Goal: Information Seeking & Learning: Get advice/opinions

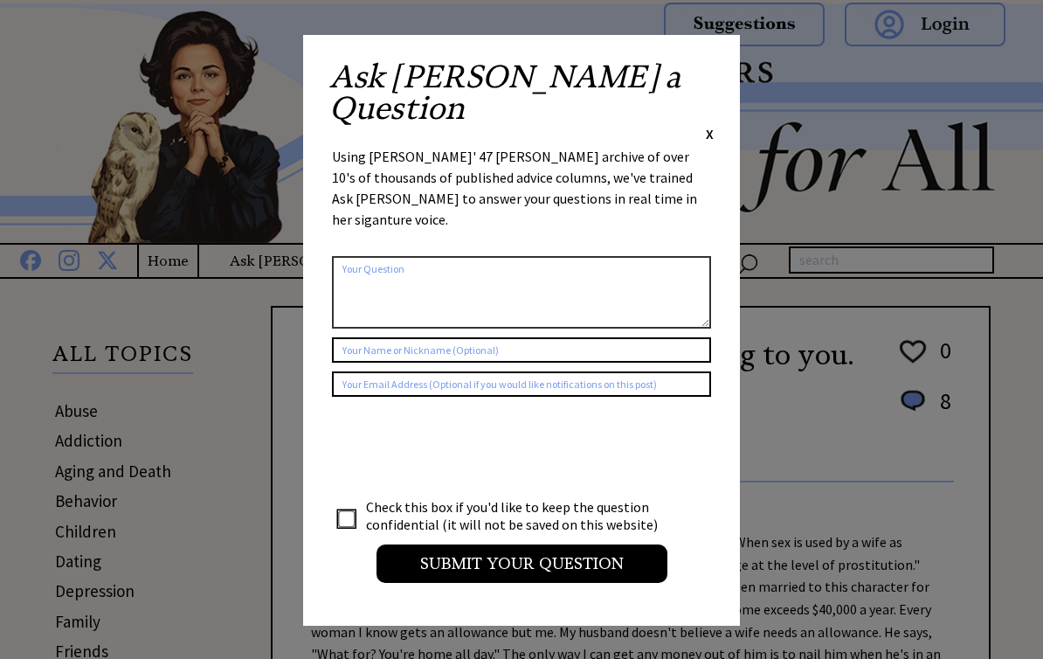
click at [713, 125] on span "X" at bounding box center [710, 133] width 8 height 17
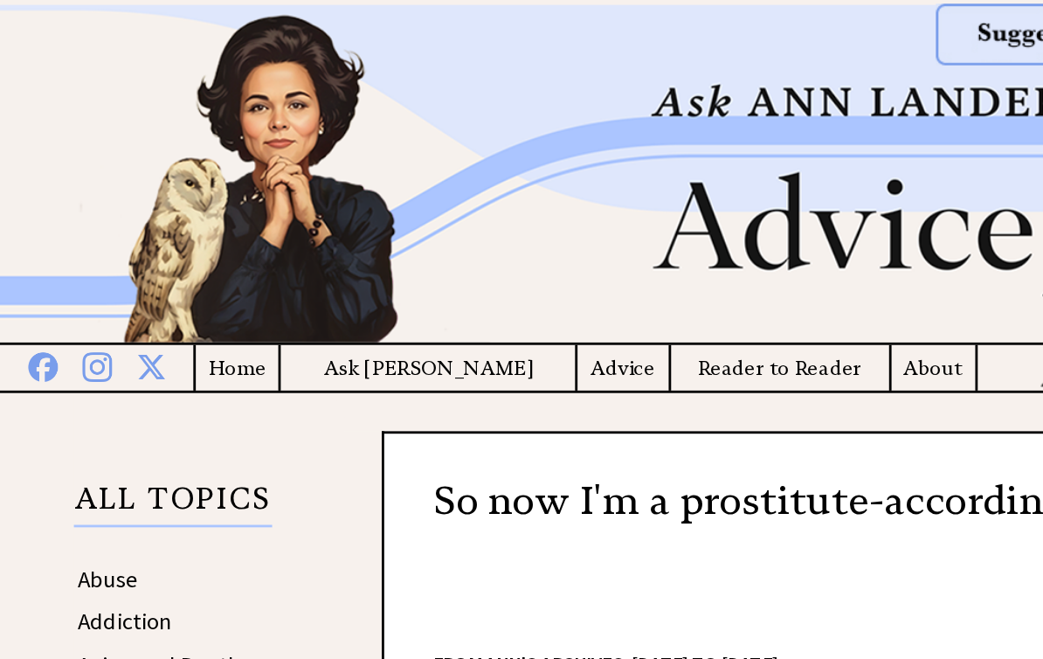
click at [410, 266] on h4 "Advice" at bounding box center [442, 261] width 65 height 22
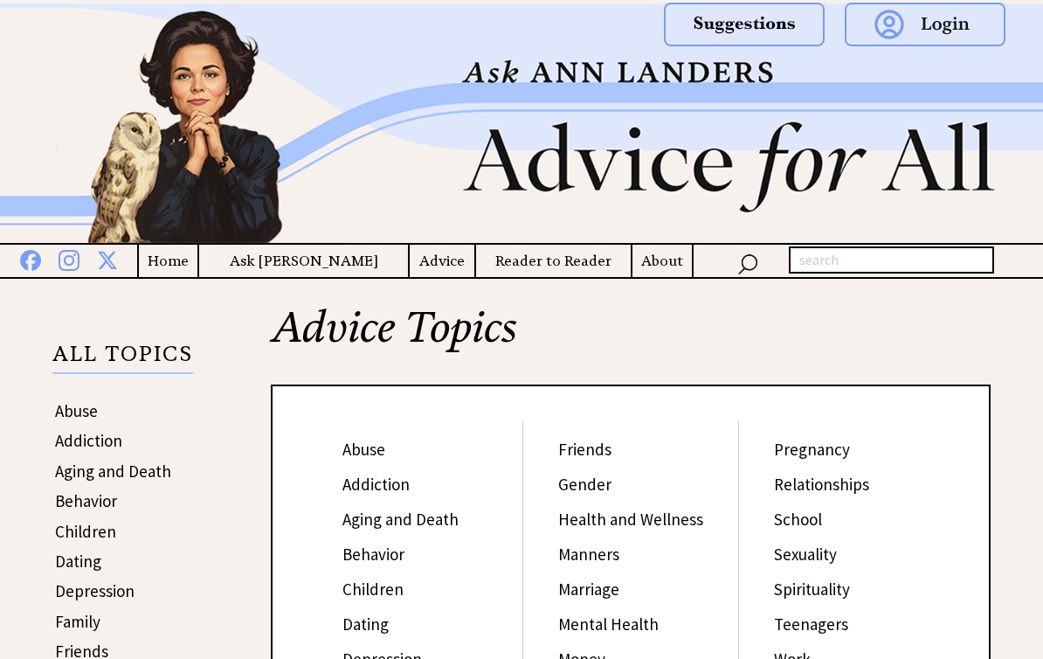
click at [368, 560] on link "Behavior" at bounding box center [373, 553] width 62 height 21
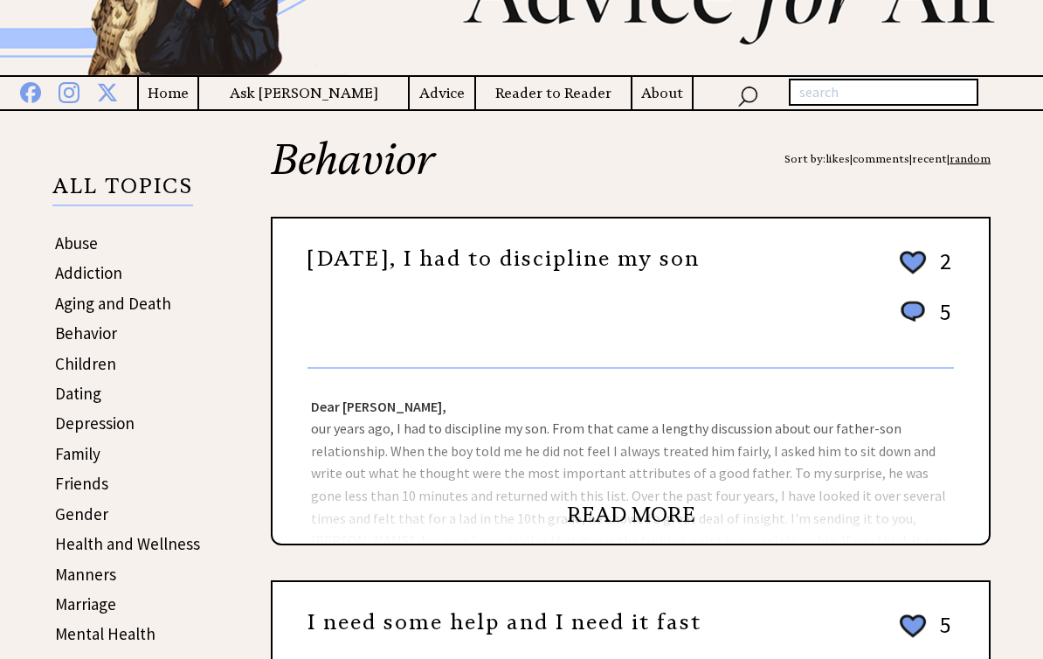
scroll to position [184, 0]
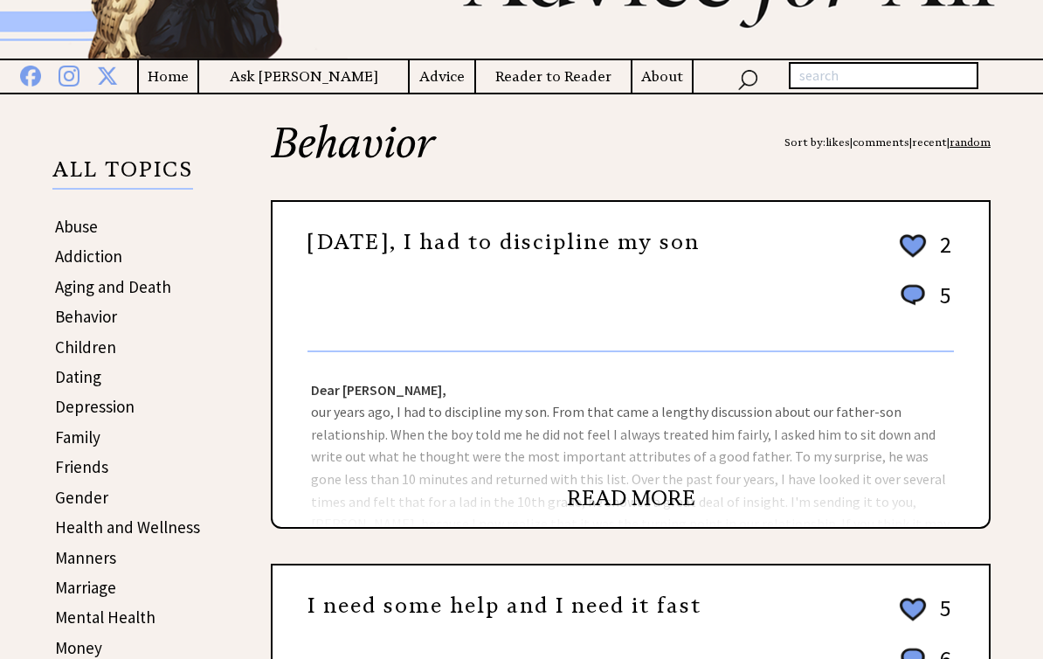
click at [405, 465] on div "Dear Ann Landers, our years ago, I had to discipline my son. From that came a l…" at bounding box center [631, 439] width 716 height 175
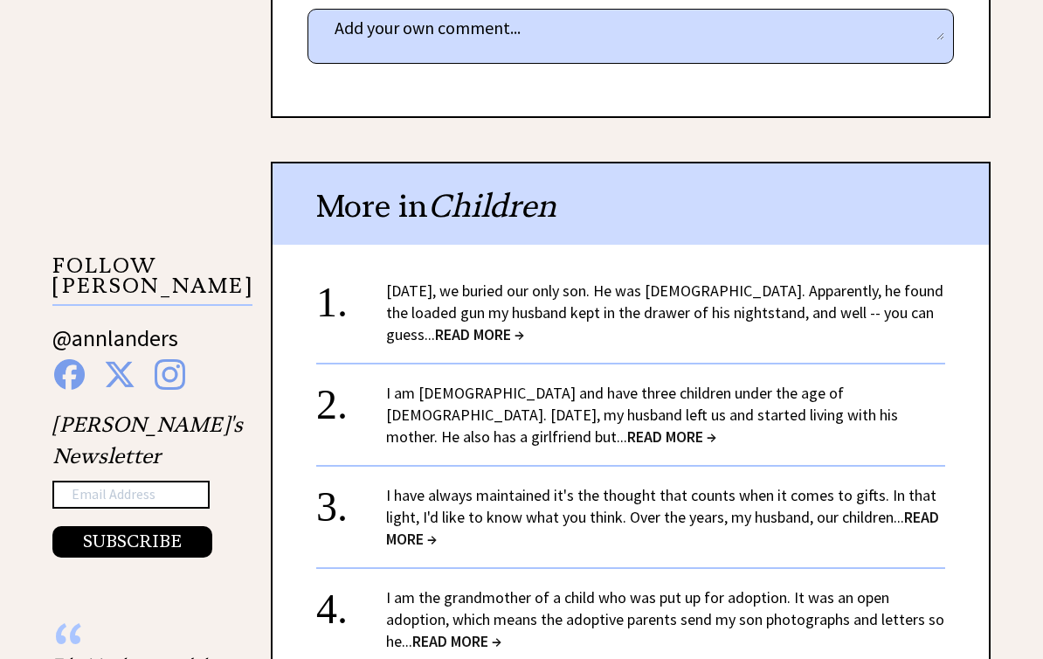
scroll to position [1482, 0]
click at [448, 324] on span "READ MORE →" at bounding box center [479, 334] width 89 height 20
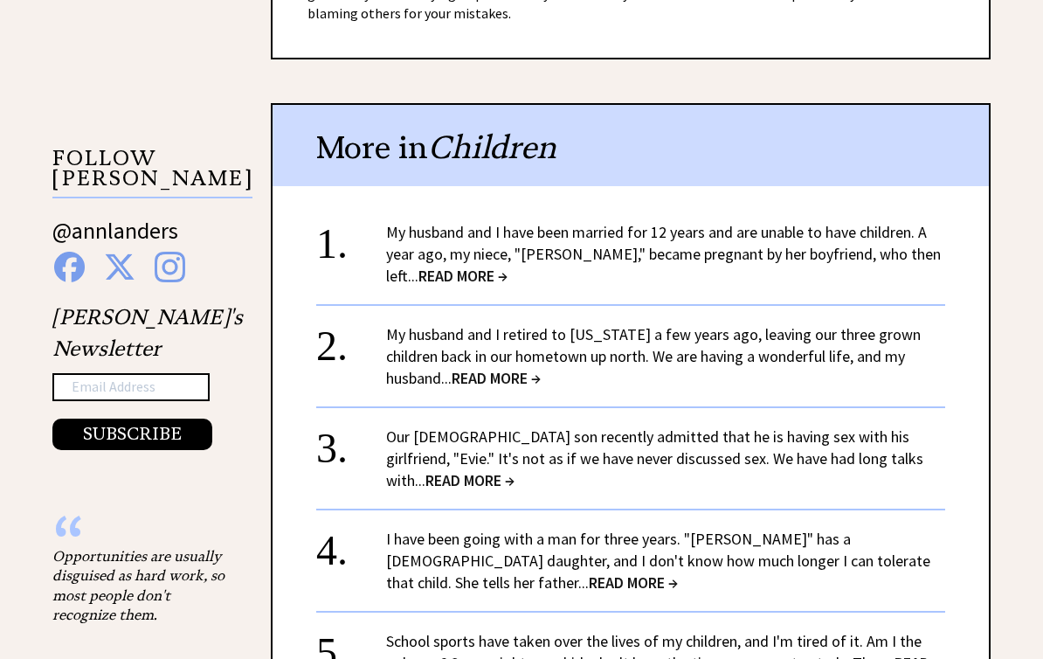
scroll to position [1720, 0]
click at [508, 266] on span "READ MORE →" at bounding box center [462, 276] width 89 height 20
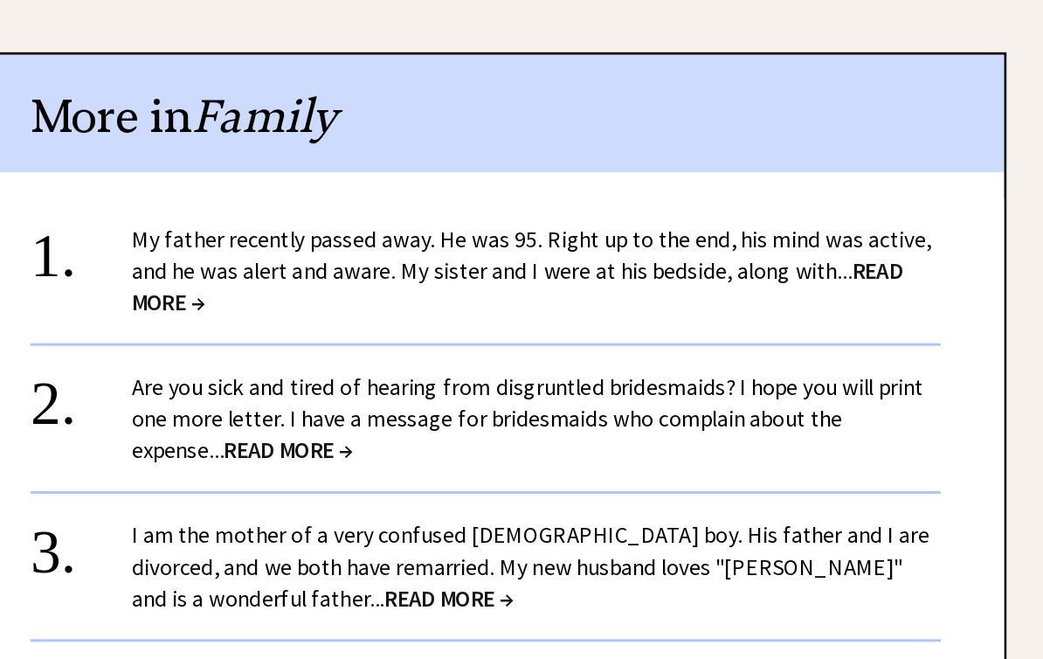
scroll to position [1821, 0]
click at [577, 338] on link "My father recently passed away. He was 95. Right up to the end, his mind was ac…" at bounding box center [662, 370] width 552 height 64
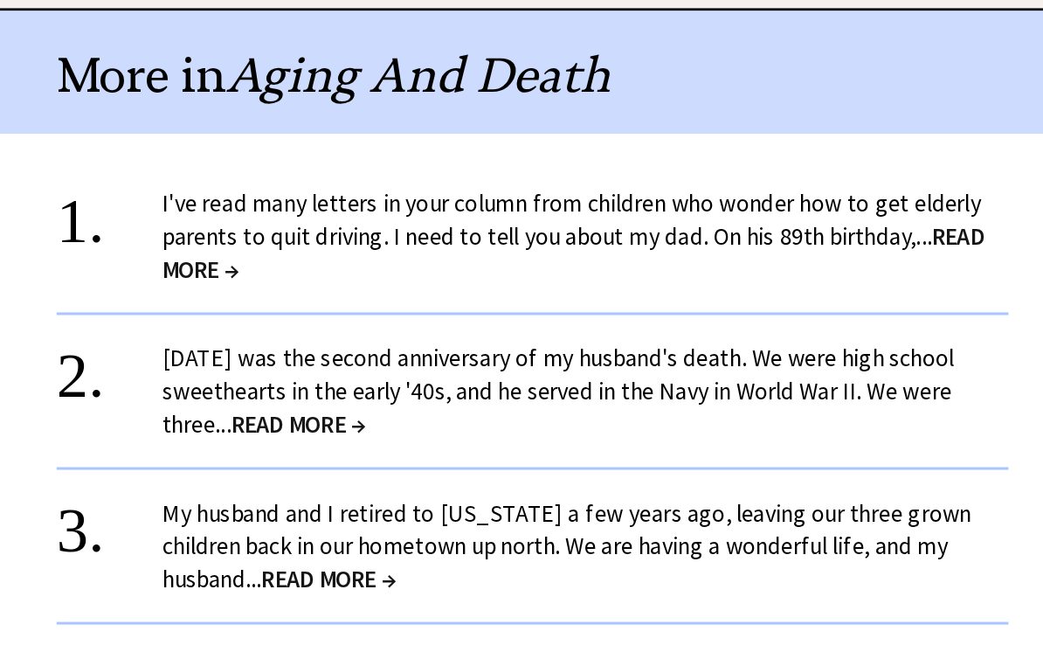
scroll to position [1228, 0]
click at [432, 473] on span "READ MORE →" at bounding box center [476, 483] width 89 height 20
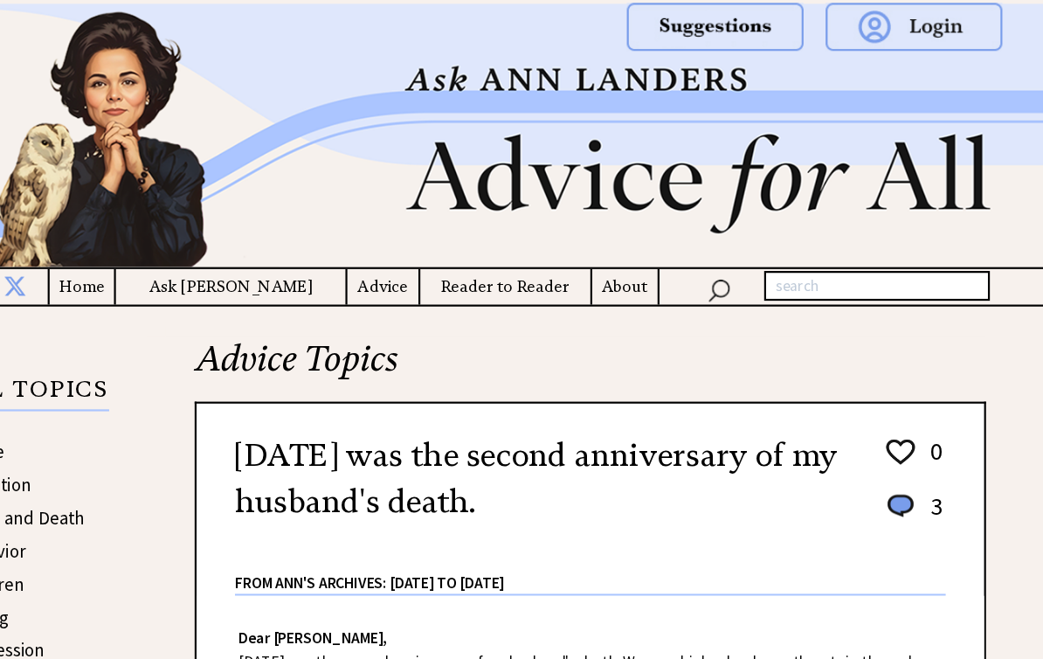
click at [410, 267] on h4 "Advice" at bounding box center [442, 261] width 65 height 22
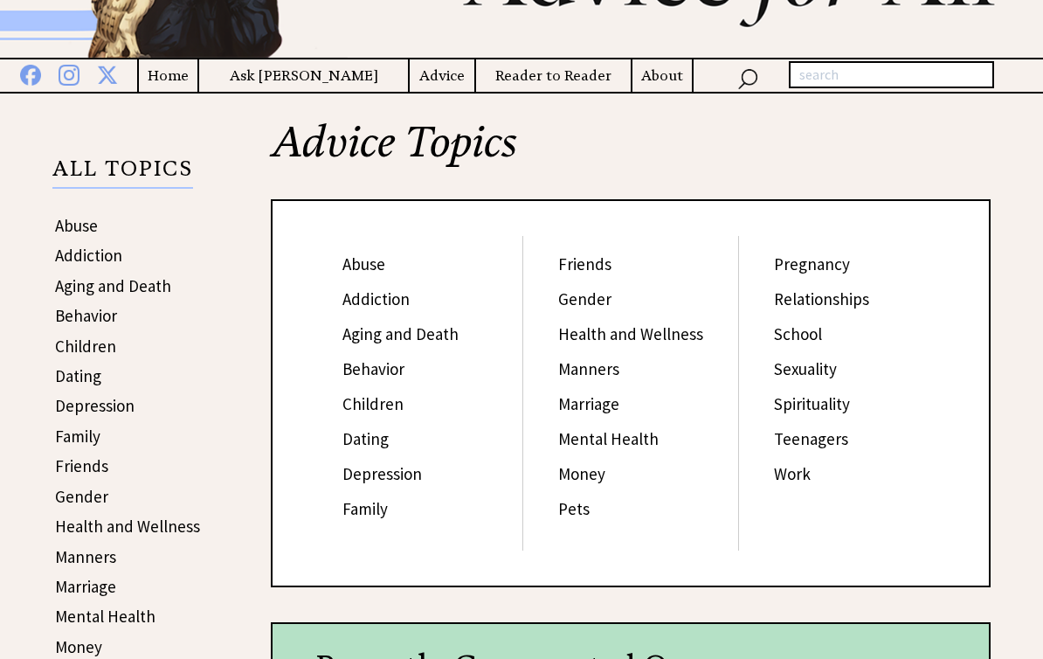
scroll to position [190, 0]
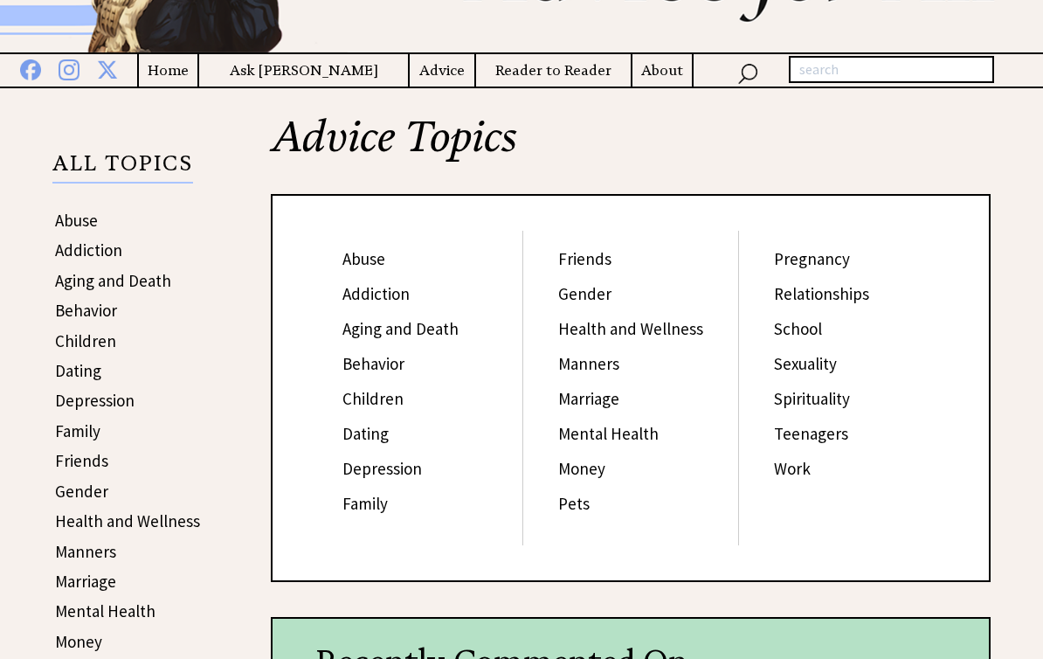
click at [592, 372] on link "Manners" at bounding box center [588, 363] width 61 height 21
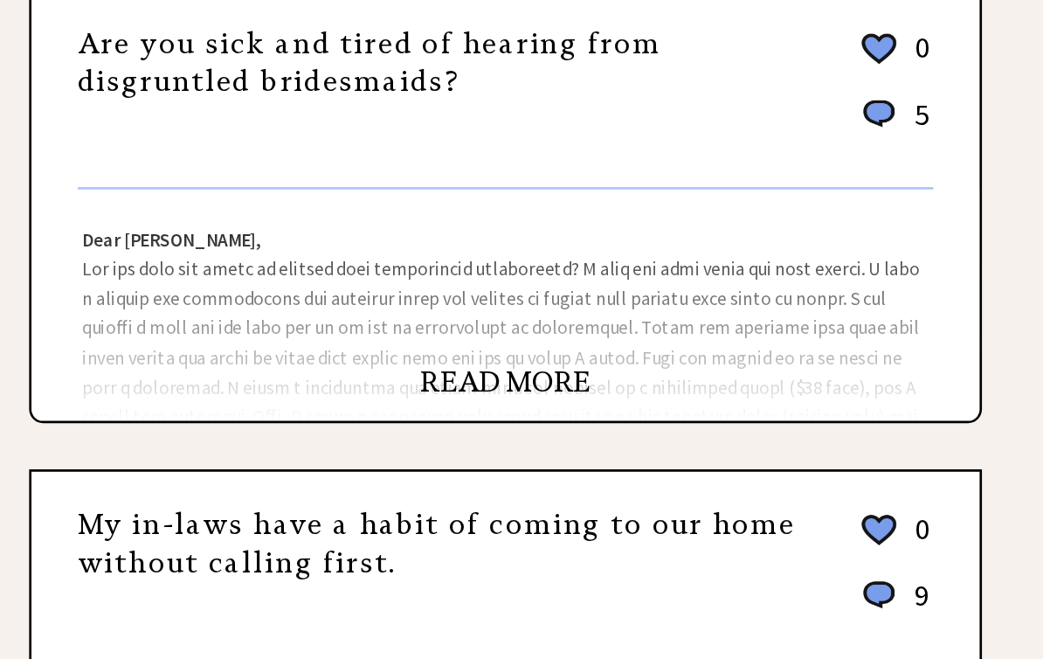
scroll to position [270, 0]
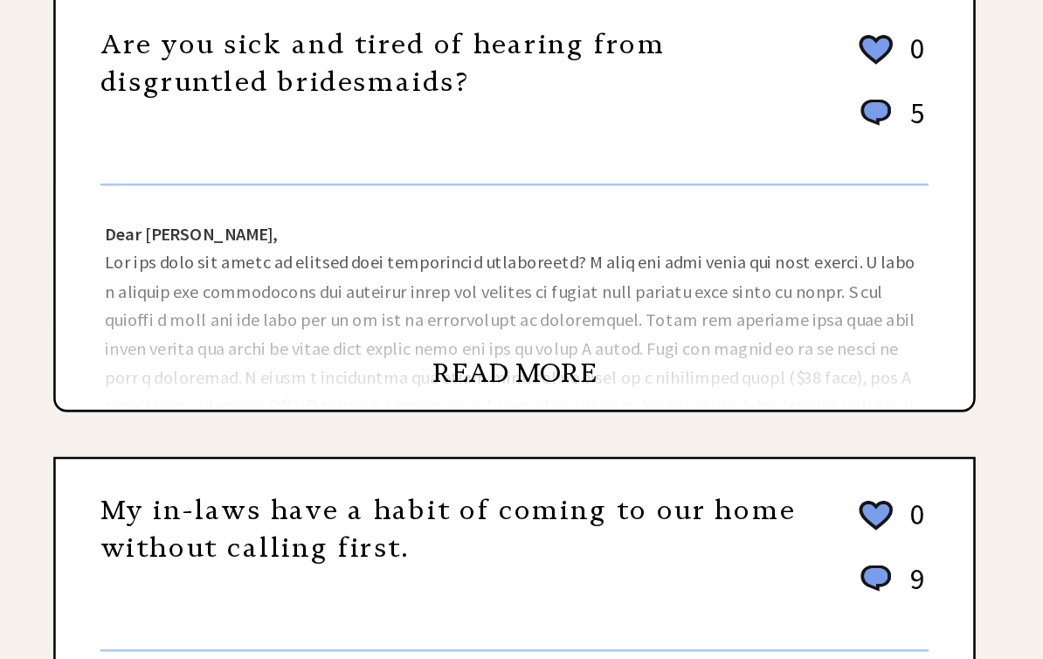
click at [567, 399] on link "READ MORE" at bounding box center [631, 412] width 128 height 26
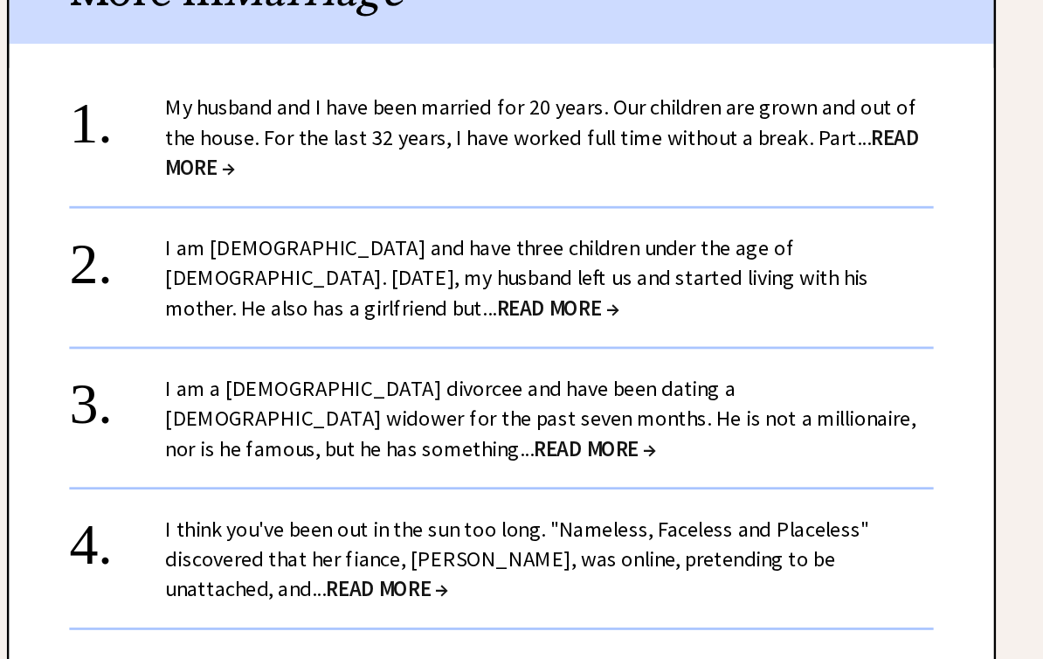
scroll to position [1834, 0]
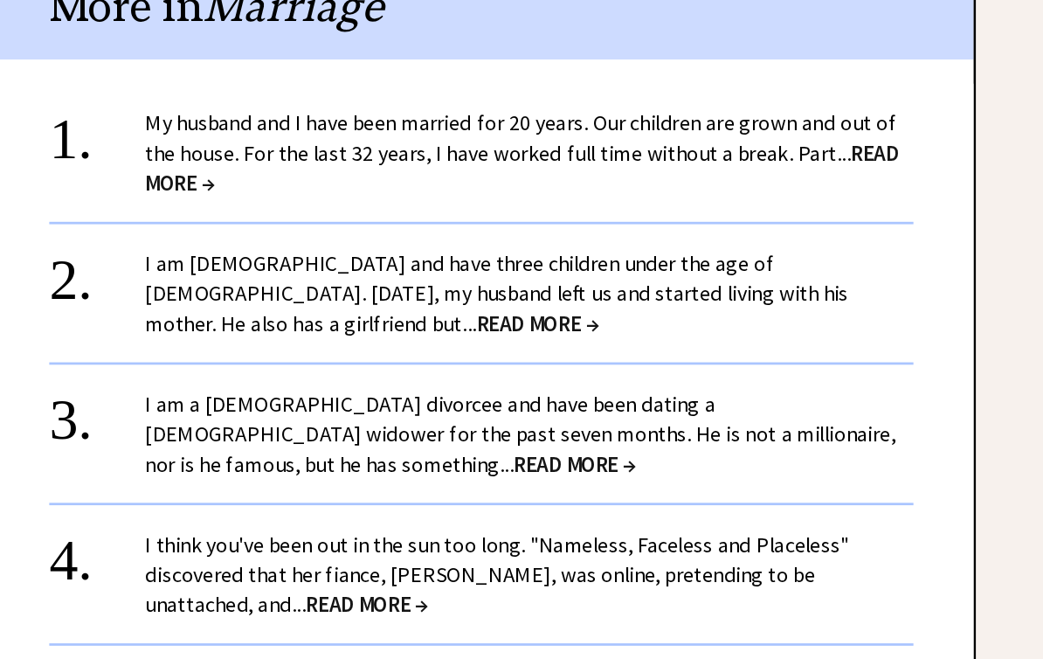
click at [386, 309] on link "I am 34 years old and have three children under the age of 10. Two years ago, m…" at bounding box center [642, 341] width 512 height 64
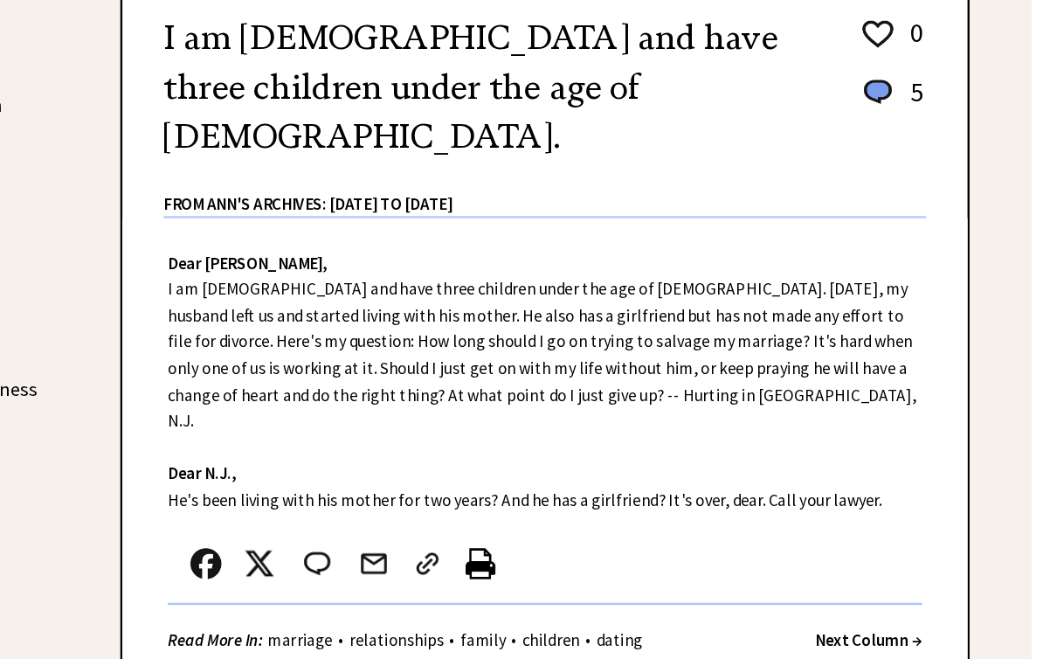
scroll to position [315, 0]
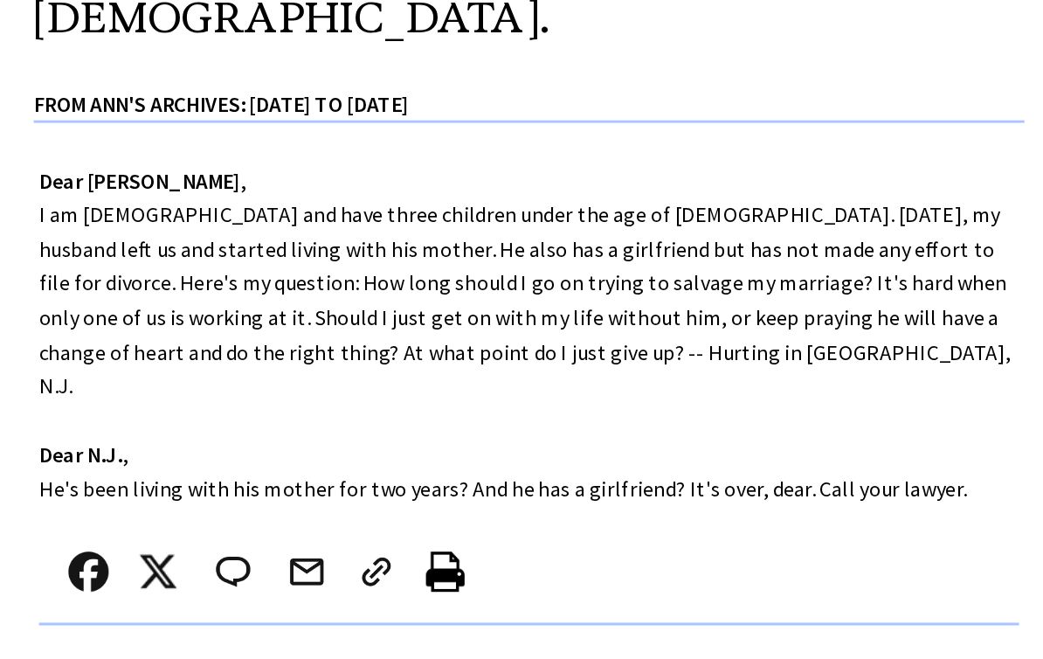
click at [273, 301] on div "Dear [PERSON_NAME], I am [DEMOGRAPHIC_DATA] and have three children under the a…" at bounding box center [631, 446] width 716 height 388
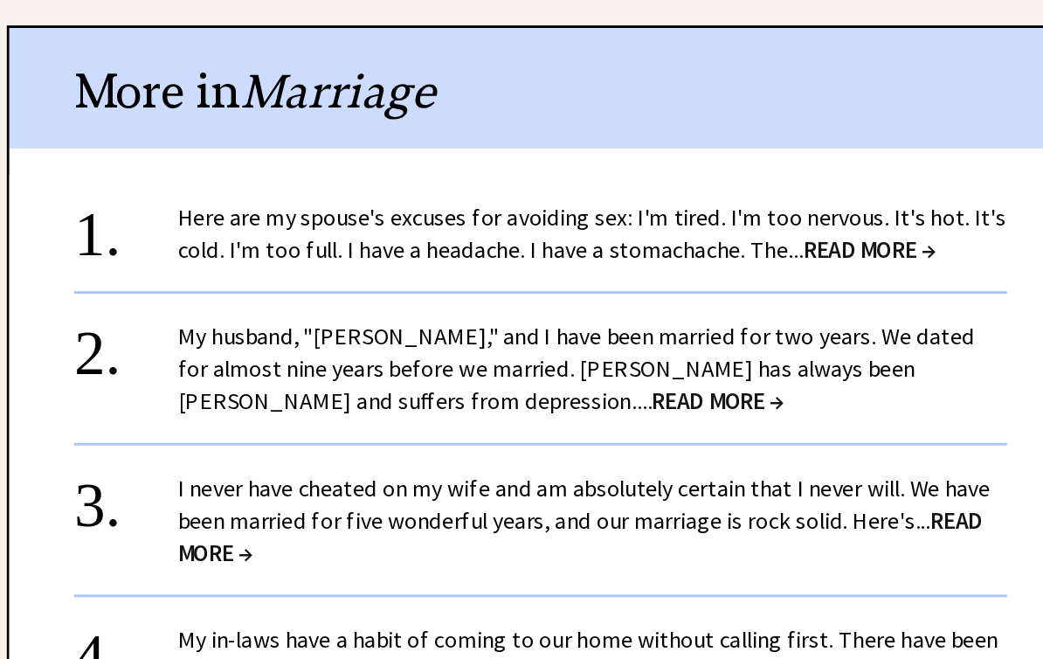
scroll to position [1372, 0]
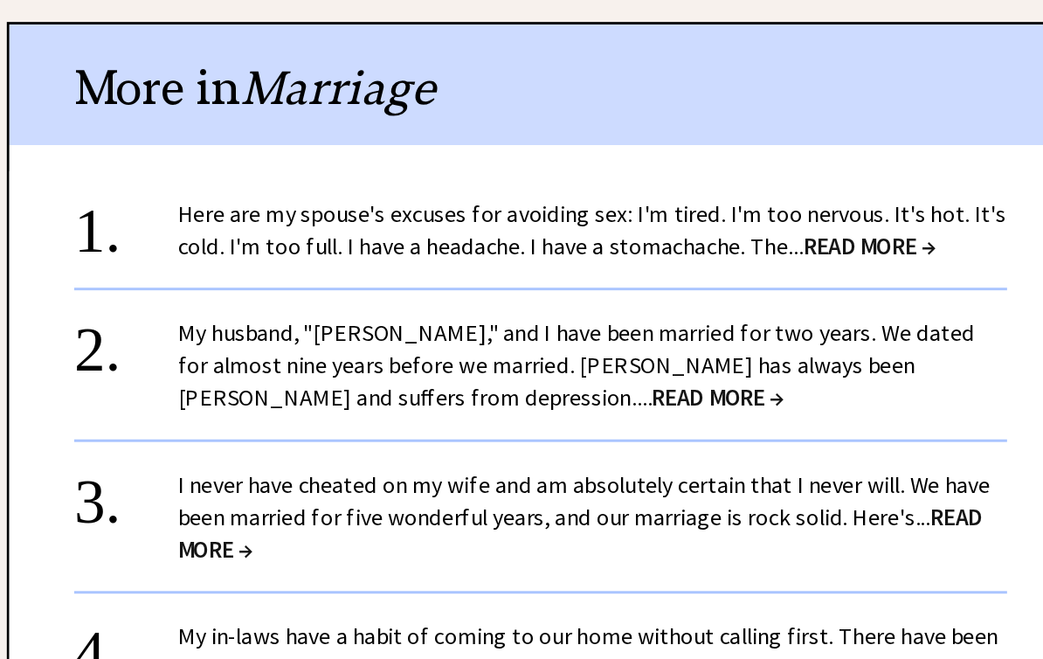
click at [706, 452] on span "READ MORE →" at bounding box center [750, 462] width 89 height 20
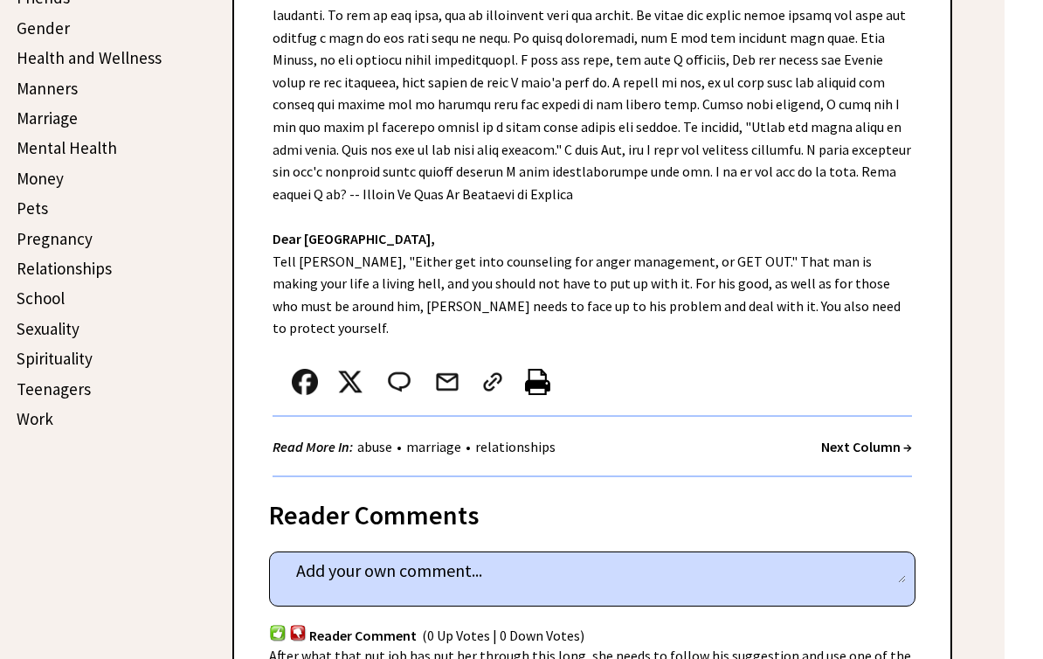
scroll to position [694, 0]
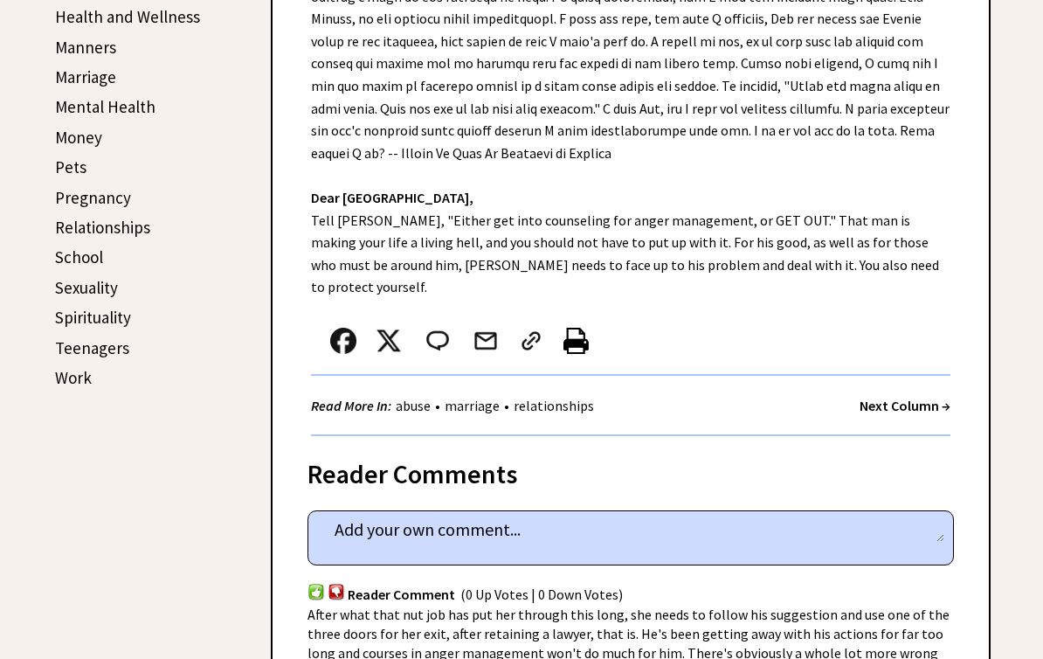
click at [102, 217] on link "Relationships" at bounding box center [102, 227] width 95 height 21
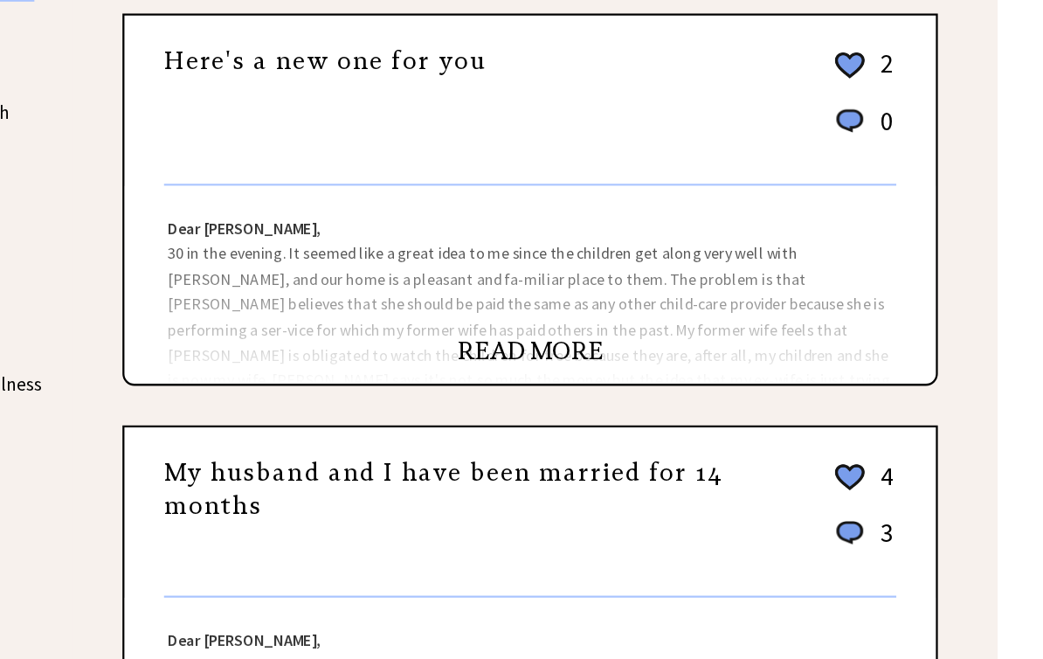
scroll to position [323, 0]
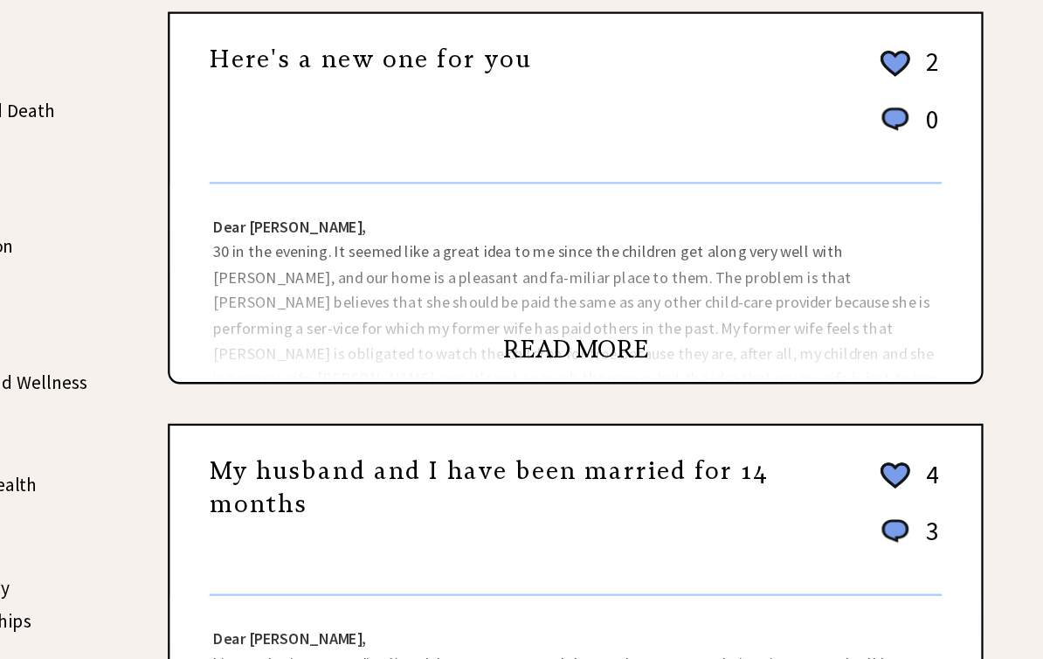
click at [567, 346] on link "READ MORE" at bounding box center [631, 359] width 128 height 26
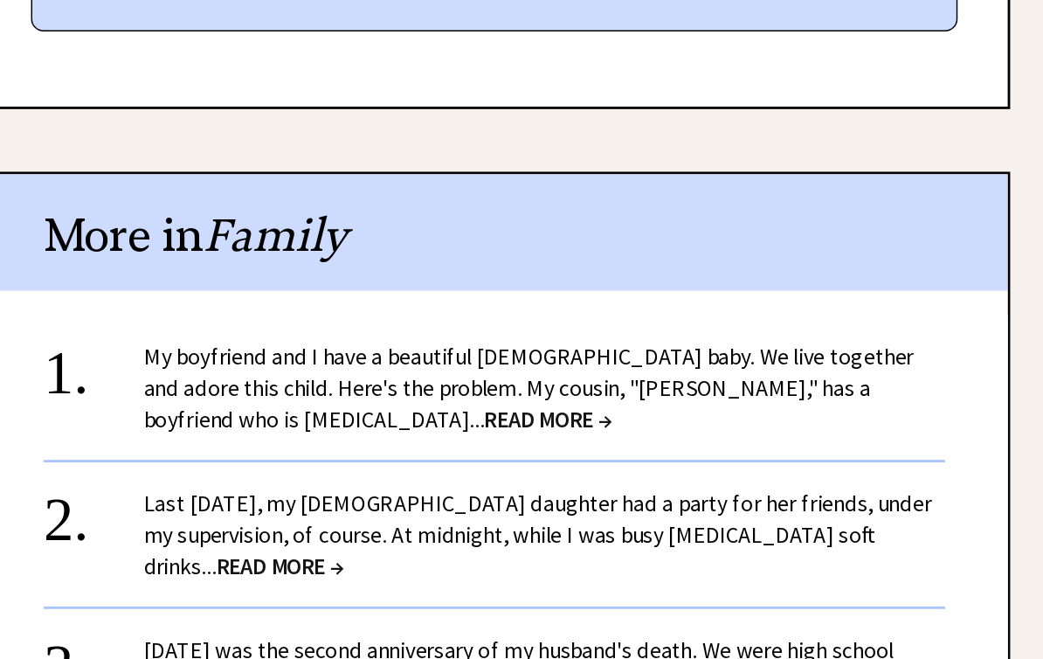
scroll to position [1144, 0]
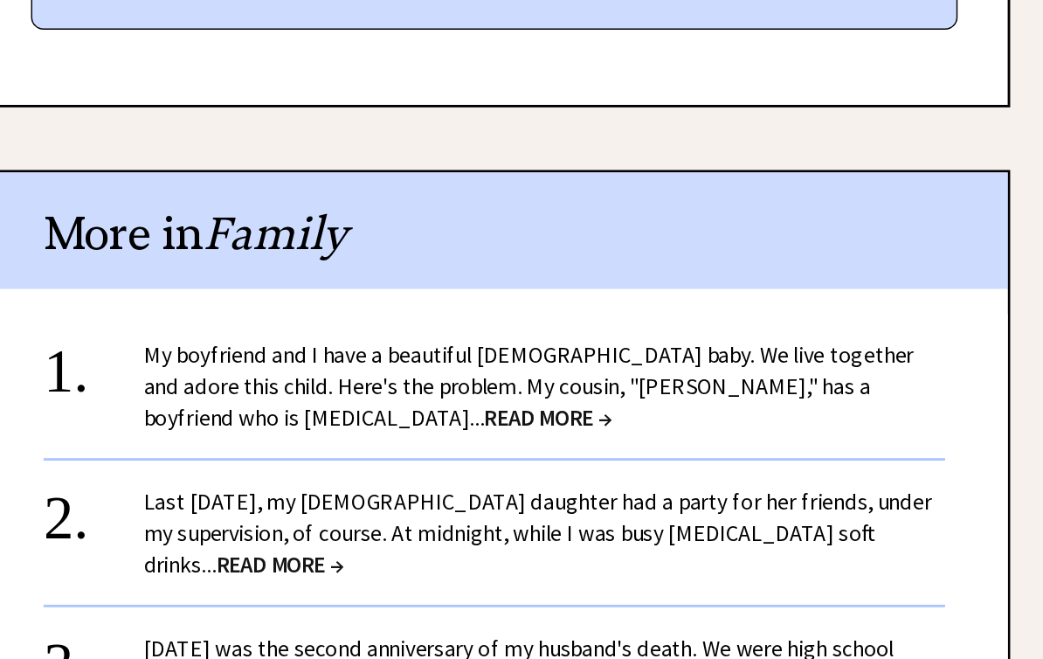
click at [624, 460] on span "READ MORE →" at bounding box center [668, 470] width 89 height 20
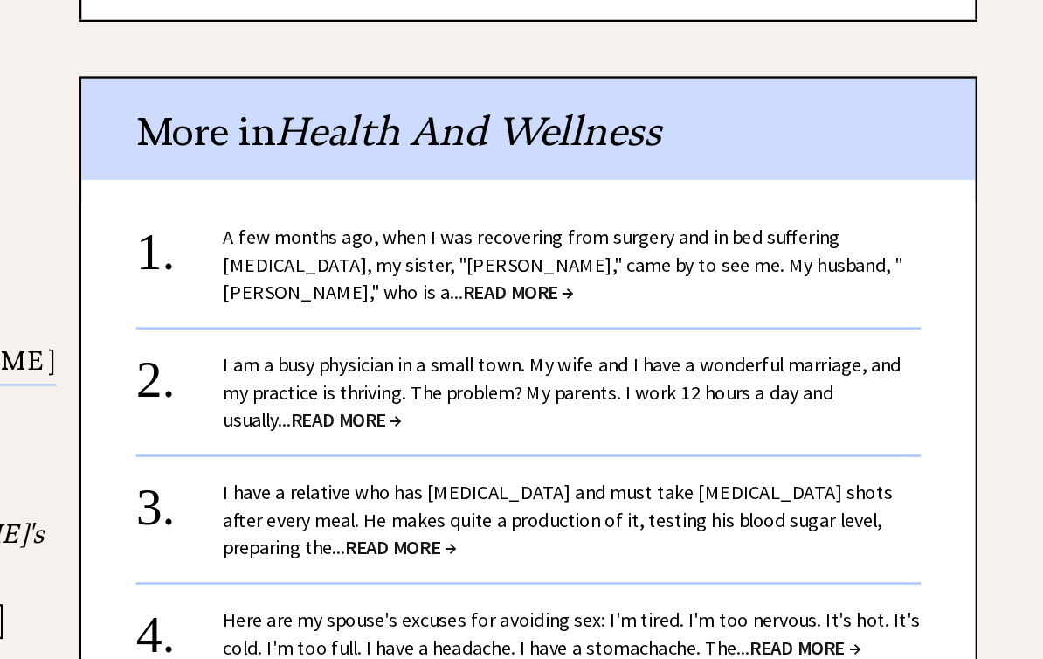
scroll to position [1371, 0]
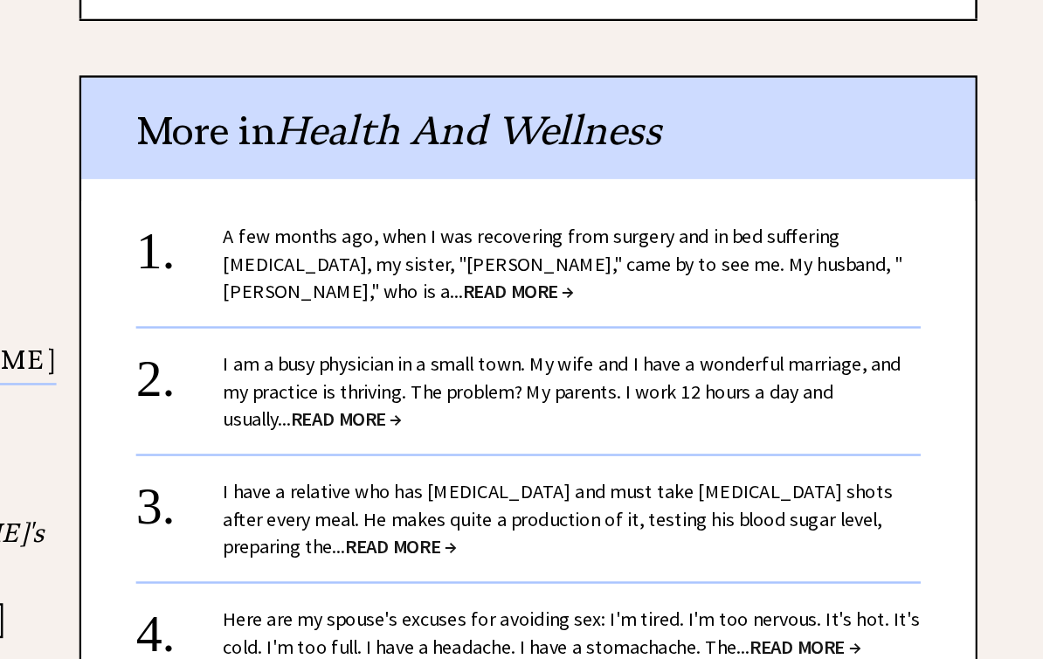
click at [578, 330] on span "READ MORE →" at bounding box center [622, 340] width 89 height 20
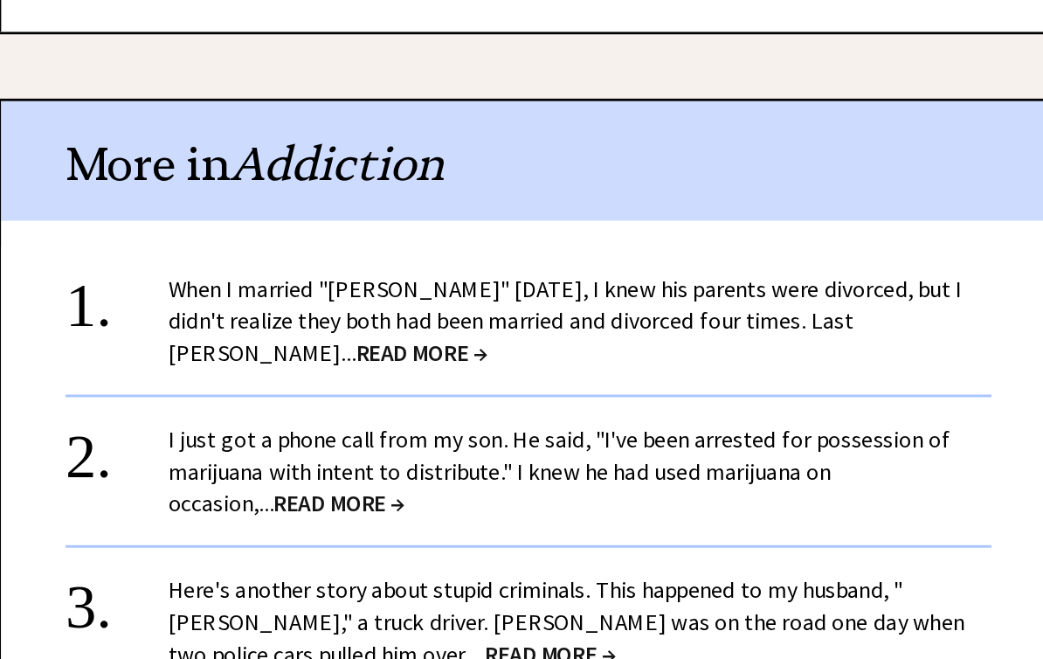
scroll to position [1369, 0]
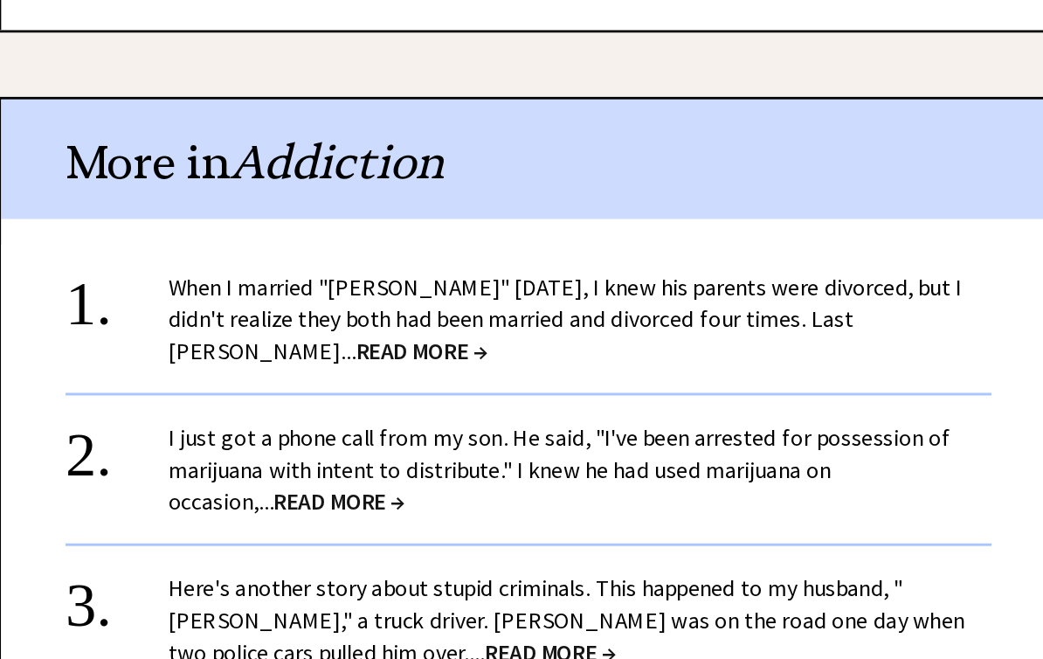
click at [386, 376] on link "When I married "[PERSON_NAME]" [DATE], I knew his parents were divorced, but I …" at bounding box center [655, 408] width 539 height 64
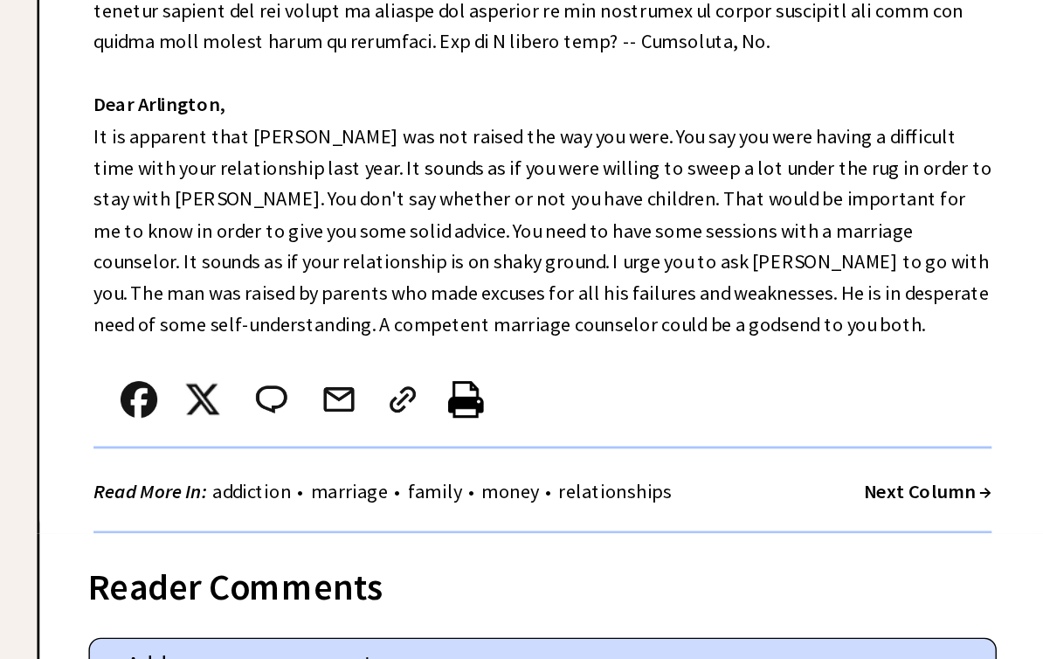
scroll to position [805, 0]
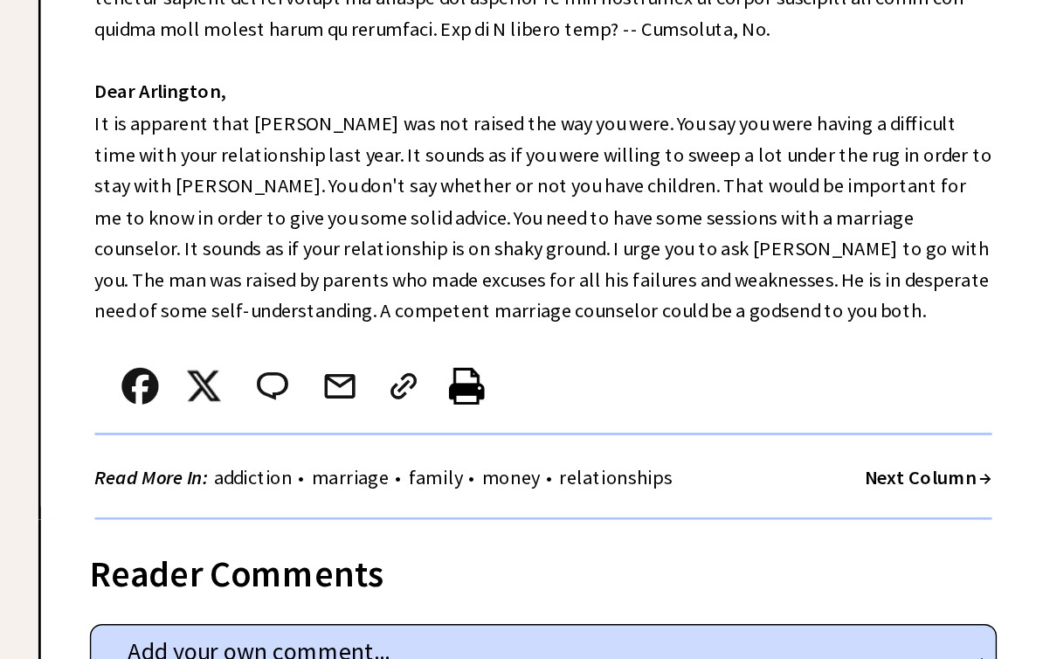
click at [565, 619] on textarea at bounding box center [630, 632] width 627 height 26
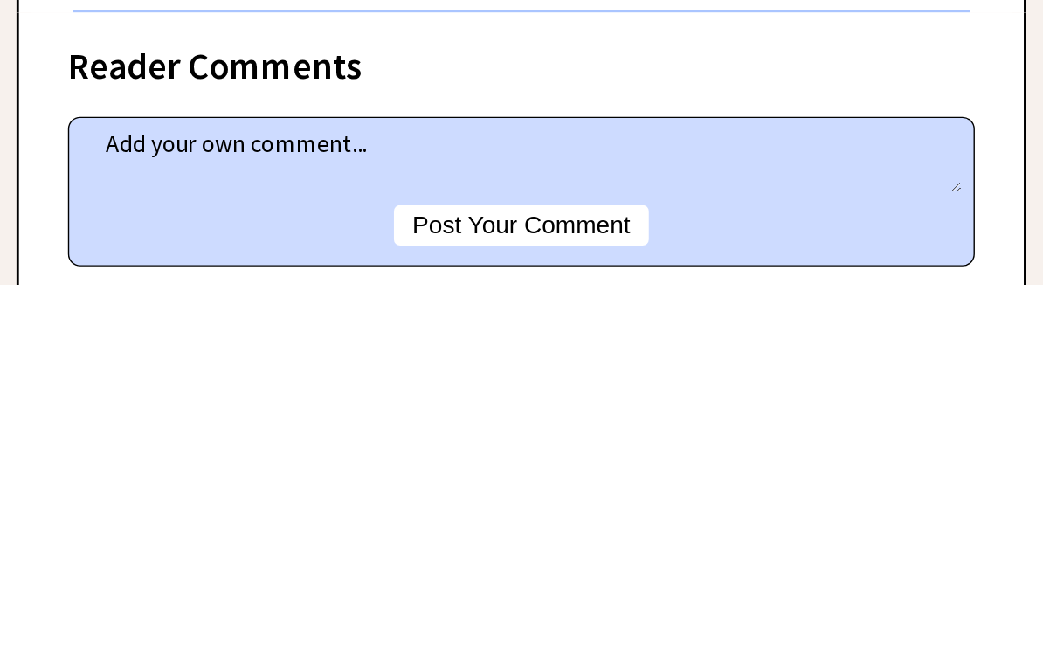
scroll to position [160, 0]
